Goal: Task Accomplishment & Management: Manage account settings

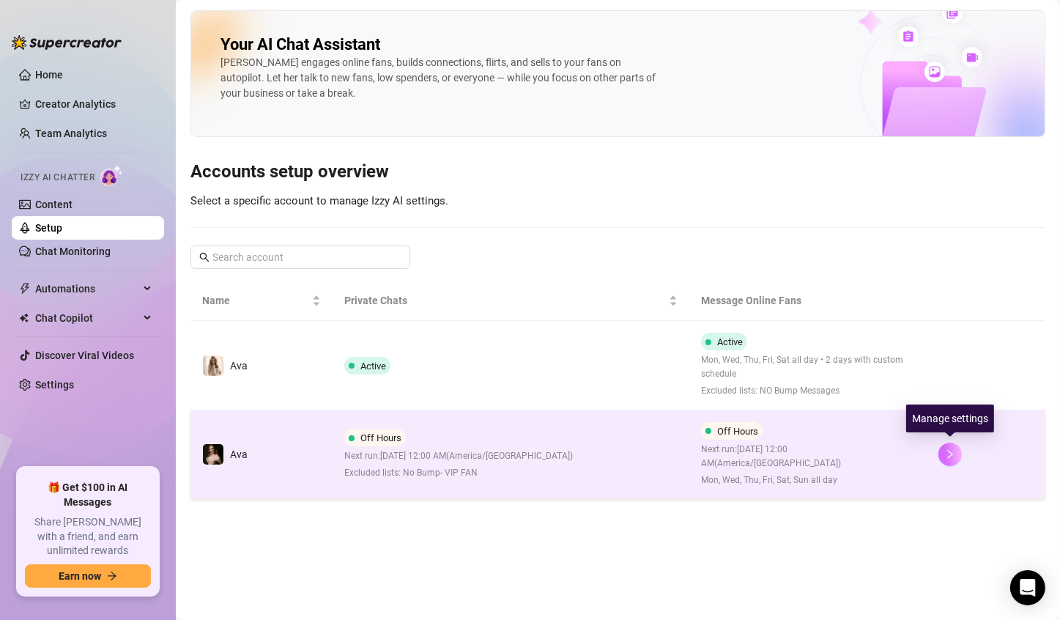
click at [943, 453] on button "button" at bounding box center [950, 454] width 23 height 23
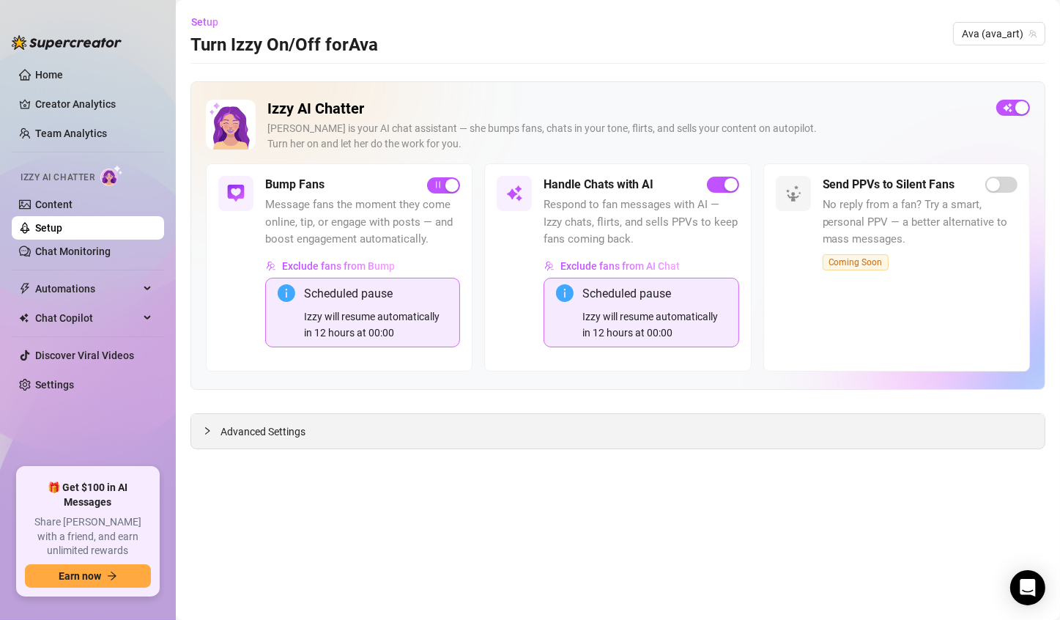
click at [204, 428] on icon "collapsed" at bounding box center [207, 430] width 9 height 9
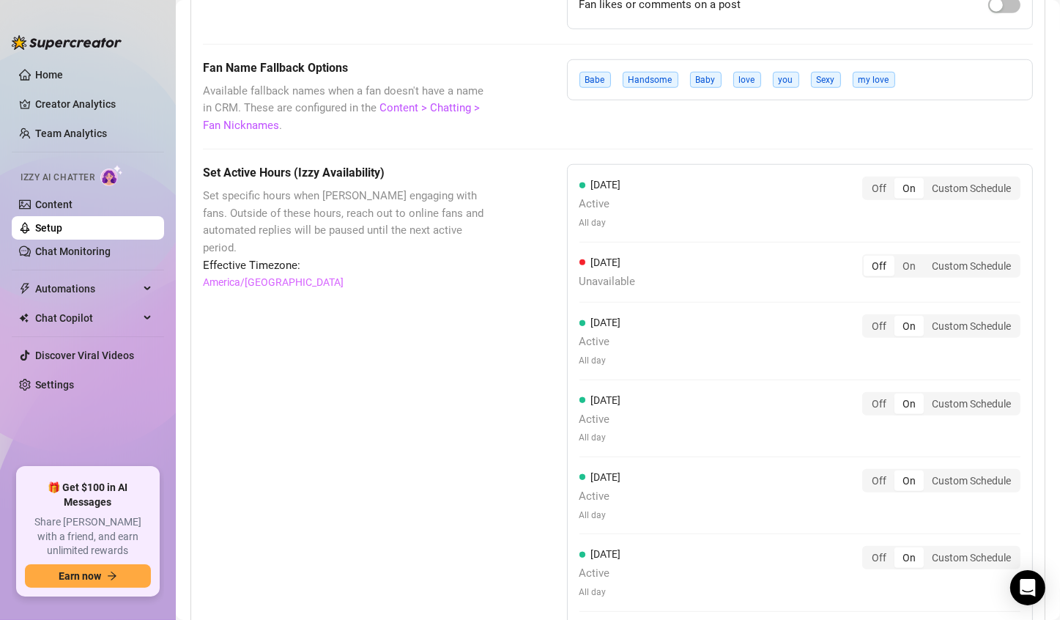
scroll to position [1275, 0]
click at [901, 265] on div "On" at bounding box center [909, 264] width 29 height 21
click at [898, 256] on input "On" at bounding box center [898, 256] width 0 height 0
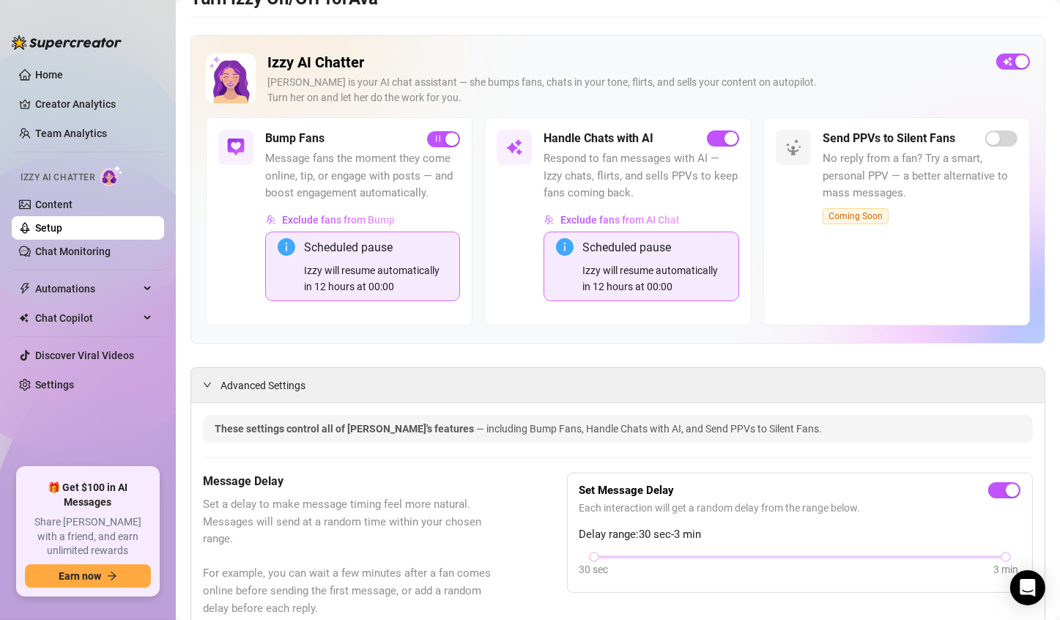
scroll to position [0, 0]
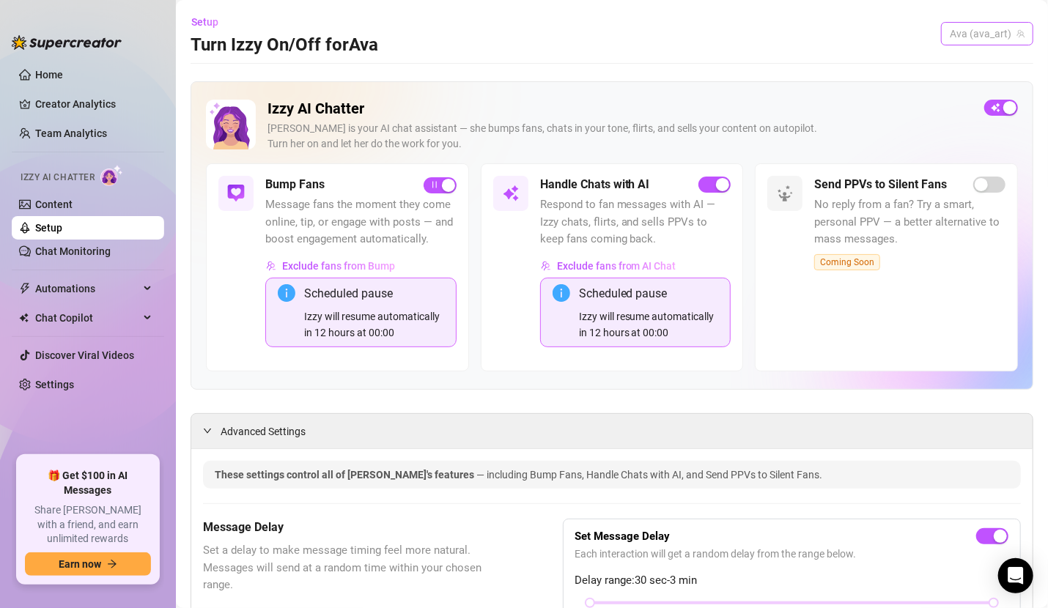
click at [1009, 38] on span "Ava (ava_art)" at bounding box center [987, 34] width 75 height 22
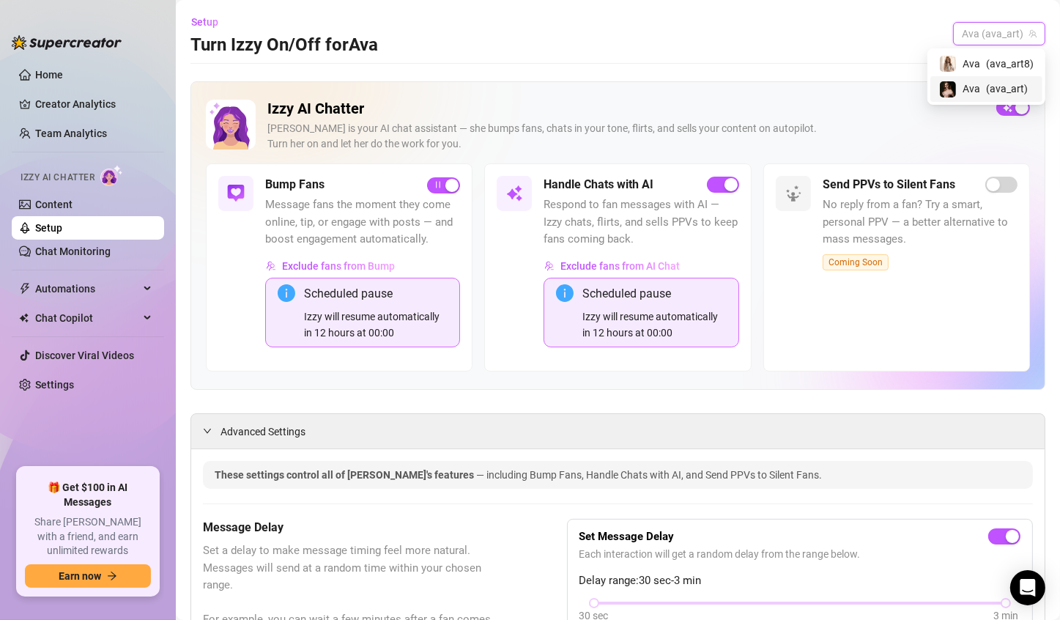
click at [996, 88] on span "( ava_art )" at bounding box center [1007, 89] width 42 height 16
click at [1015, 23] on span "Ava (ava_art)" at bounding box center [999, 34] width 75 height 22
click at [1005, 56] on span "( ava_art8 )" at bounding box center [998, 64] width 48 height 16
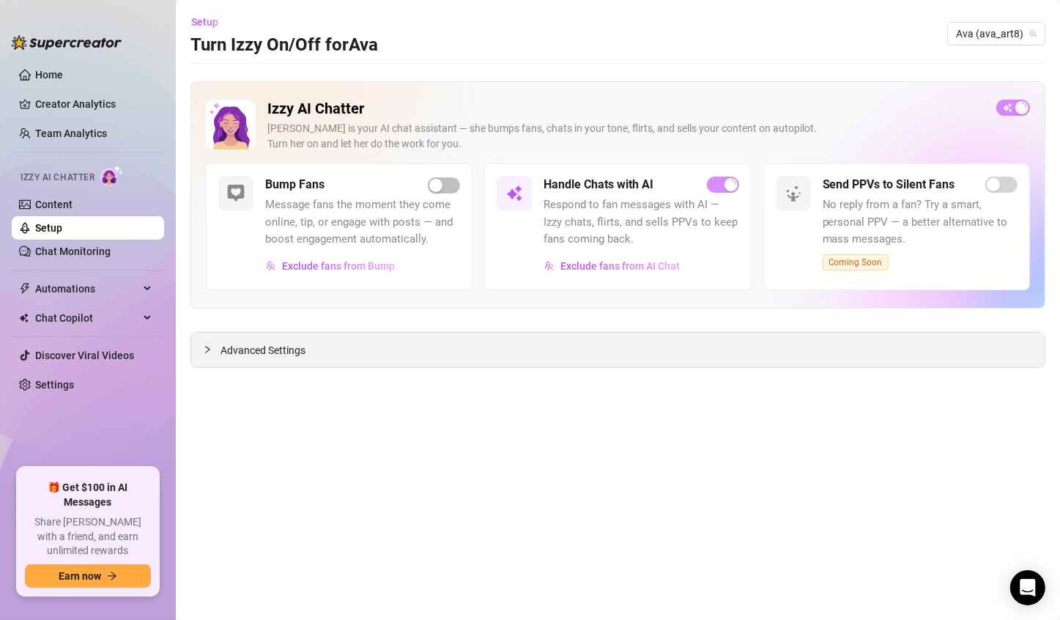
click at [269, 356] on span "Advanced Settings" at bounding box center [263, 350] width 85 height 16
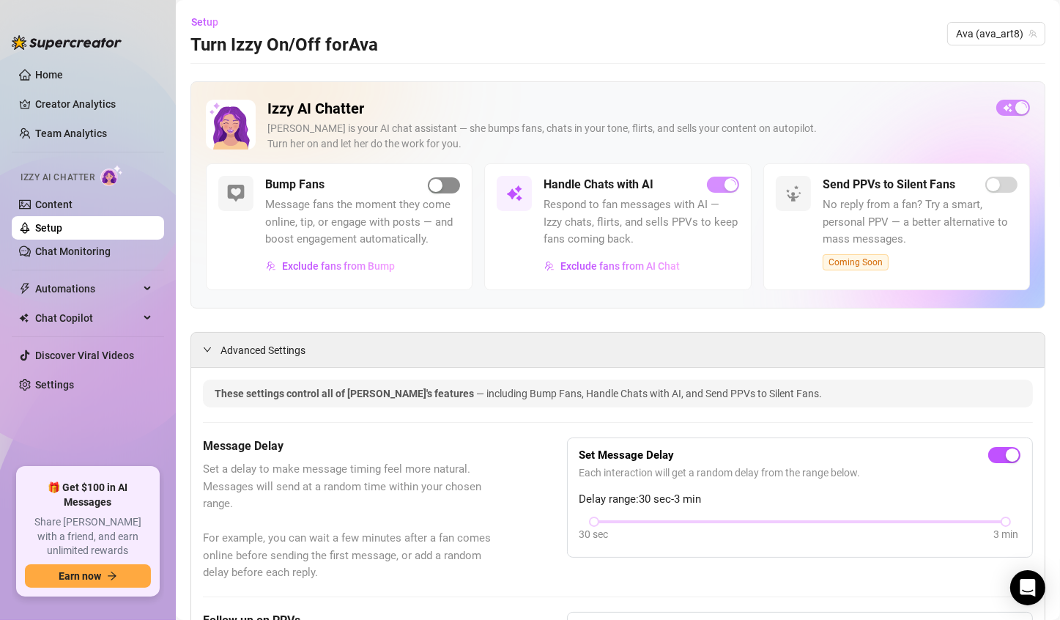
click at [447, 184] on span "button" at bounding box center [444, 185] width 32 height 16
